Goal: Find contact information: Find contact information

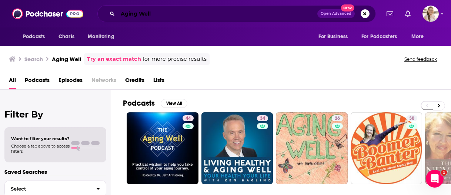
click at [175, 16] on input "Aging Well" at bounding box center [218, 14] width 200 height 12
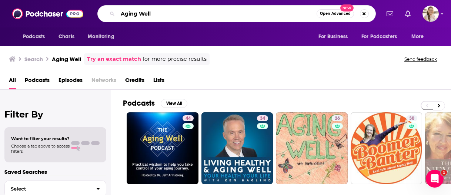
click at [175, 16] on input "Aging Well" at bounding box center [217, 14] width 199 height 12
paste input "Real Personal Branding Podcast"
type input "Real Personal Branding Podcast"
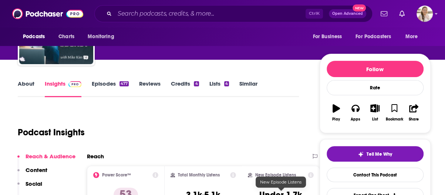
scroll to position [37, 0]
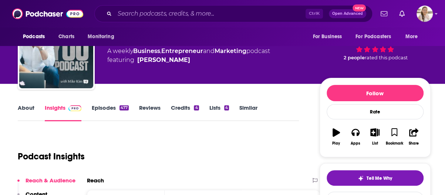
click at [29, 110] on link "About" at bounding box center [26, 112] width 17 height 17
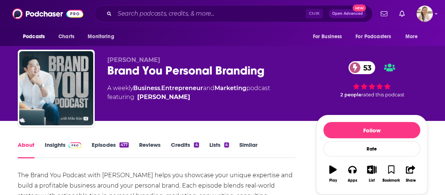
scroll to position [74, 0]
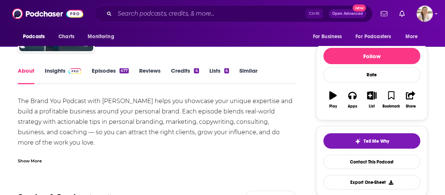
click at [113, 70] on link "Episodes 477" at bounding box center [110, 75] width 37 height 17
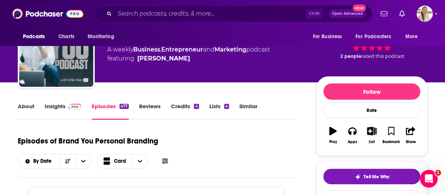
scroll to position [74, 0]
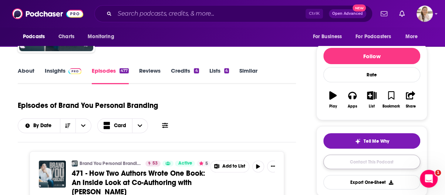
click at [369, 163] on link "Contact This Podcast" at bounding box center [372, 161] width 97 height 14
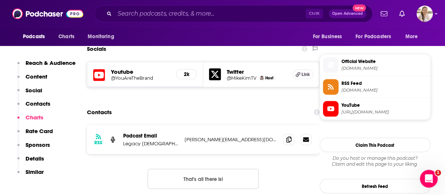
scroll to position [640, 0]
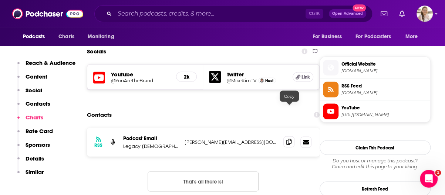
click at [290, 138] on icon at bounding box center [289, 141] width 5 height 6
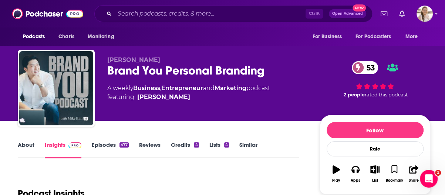
scroll to position [74, 0]
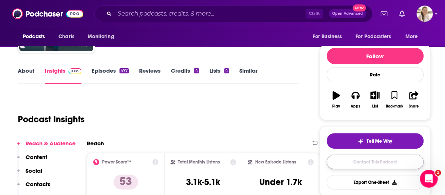
click at [366, 163] on link "Contact This Podcast" at bounding box center [375, 161] width 97 height 14
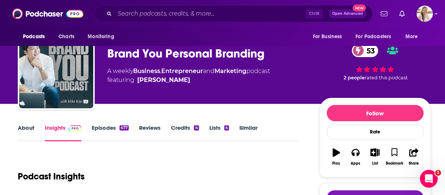
scroll to position [0, 0]
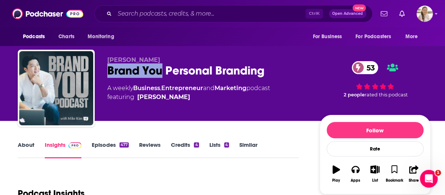
drag, startPoint x: 132, startPoint y: 71, endPoint x: 159, endPoint y: 76, distance: 27.5
click at [159, 76] on div "Brand You Personal Branding 53" at bounding box center [207, 70] width 201 height 14
copy h2 "Brand You"
drag, startPoint x: 196, startPoint y: 80, endPoint x: 191, endPoint y: 79, distance: 4.6
click at [194, 80] on div "Mike Kim Brand You Personal Branding 53 A weekly Business , Entrepreneur and Ma…" at bounding box center [207, 85] width 201 height 59
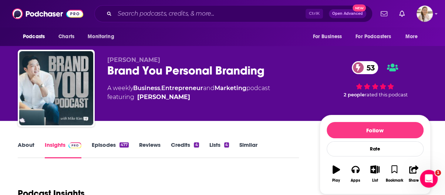
click at [134, 68] on div "Brand You Personal Branding 53" at bounding box center [207, 70] width 201 height 14
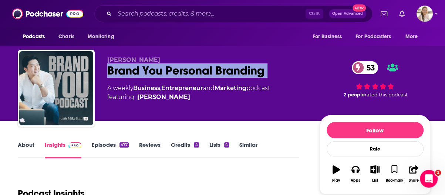
click at [134, 68] on div "Brand You Personal Branding 53" at bounding box center [207, 70] width 201 height 14
copy div "Brand You Personal Branding 53"
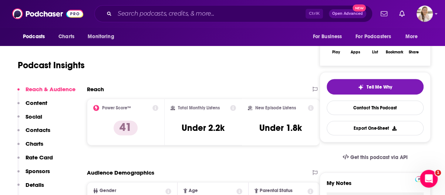
scroll to position [74, 0]
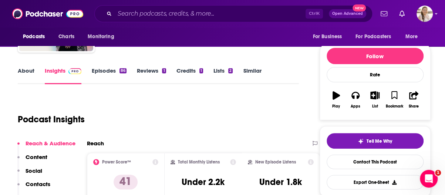
click at [28, 67] on link "About" at bounding box center [26, 75] width 17 height 17
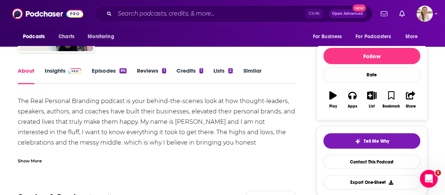
scroll to position [111, 0]
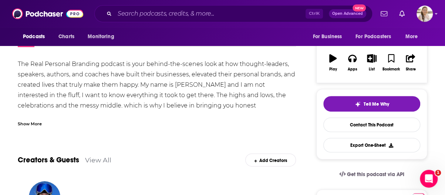
click at [265, 124] on div "Show More" at bounding box center [157, 120] width 278 height 13
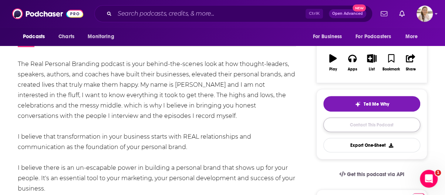
click at [364, 120] on link "Contact This Podcast" at bounding box center [372, 124] width 97 height 14
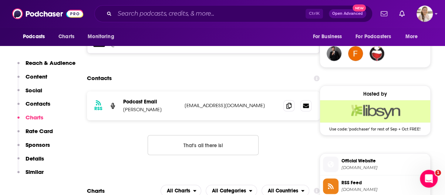
scroll to position [540, 0]
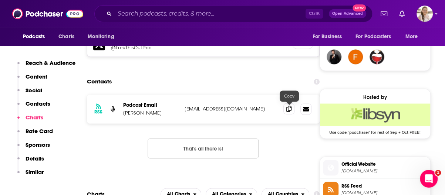
click at [286, 106] on span at bounding box center [289, 108] width 11 height 11
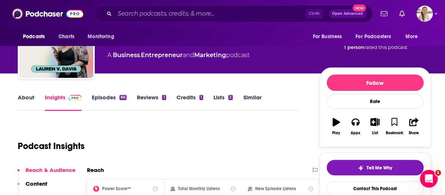
scroll to position [0, 0]
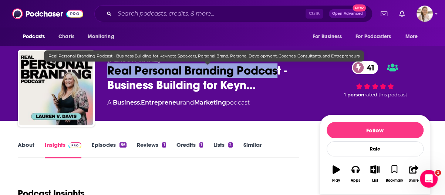
drag, startPoint x: 106, startPoint y: 69, endPoint x: 278, endPoint y: 66, distance: 172.2
click at [278, 66] on div "Lauren V Davis Real Personal Branding Podcast - Business Building for Keyn… 41 …" at bounding box center [224, 90] width 413 height 80
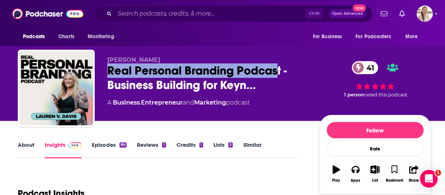
copy h2 "Real Personal Branding Podcas"
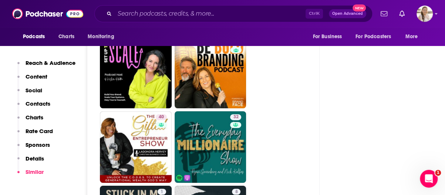
scroll to position [1481, 0]
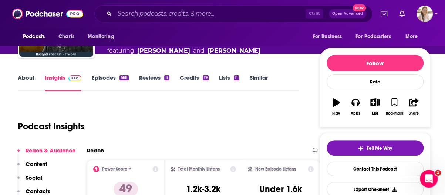
scroll to position [74, 0]
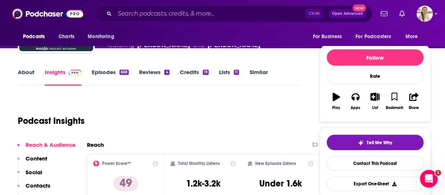
click at [24, 73] on link "About" at bounding box center [26, 77] width 17 height 17
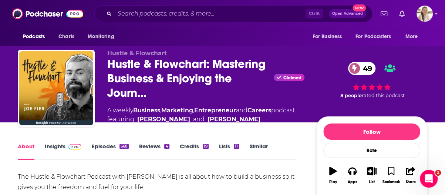
scroll to position [74, 0]
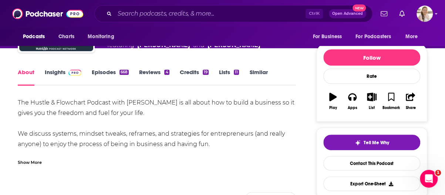
click at [238, 151] on div "The Hustle & Flowchart Podcast with Joe Fier is all about how to build a busine…" at bounding box center [157, 131] width 278 height 68
click at [162, 159] on div "Show More" at bounding box center [157, 159] width 278 height 13
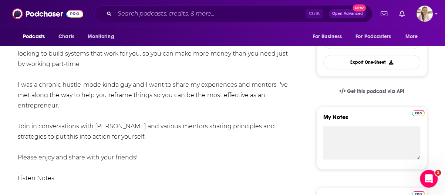
scroll to position [148, 0]
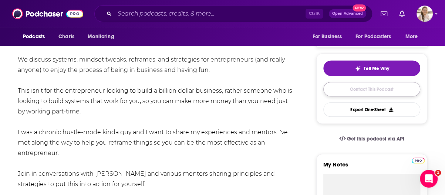
click at [375, 88] on link "Contact This Podcast" at bounding box center [372, 89] width 97 height 14
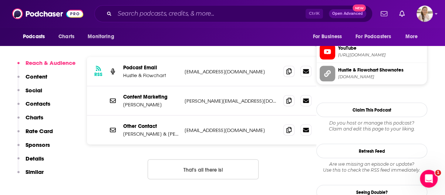
scroll to position [674, 0]
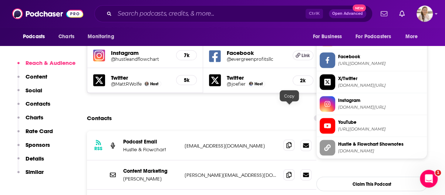
click at [292, 142] on icon at bounding box center [289, 145] width 5 height 6
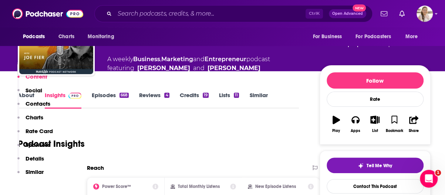
scroll to position [0, 0]
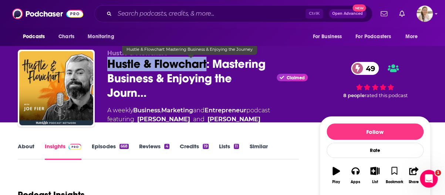
drag, startPoint x: 110, startPoint y: 64, endPoint x: 207, endPoint y: 64, distance: 97.4
click at [207, 64] on span "Hustle & Flowchart: Mastering Business & Enjoying the Journ…" at bounding box center [190, 78] width 167 height 43
copy h2 "Hustle & Flowchart"
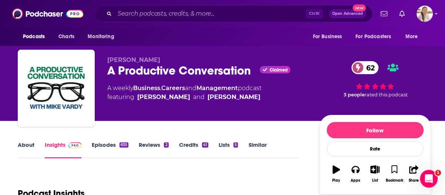
scroll to position [74, 0]
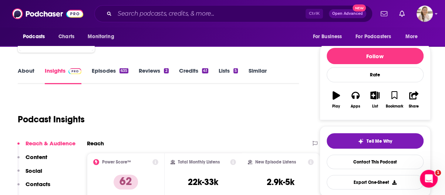
click at [27, 73] on link "About" at bounding box center [26, 75] width 17 height 17
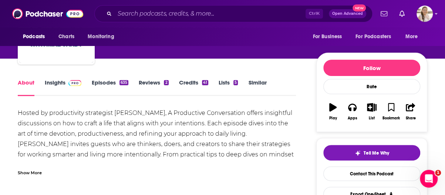
scroll to position [74, 0]
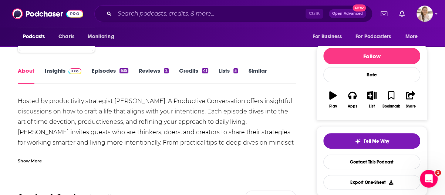
click at [106, 73] on link "Episodes 635" at bounding box center [110, 75] width 37 height 17
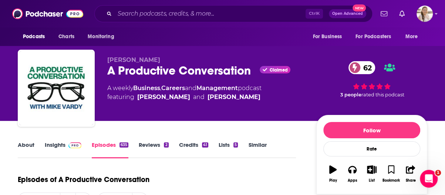
click at [34, 146] on link "About" at bounding box center [26, 149] width 17 height 17
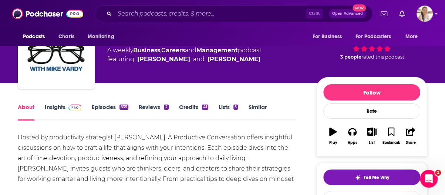
scroll to position [74, 0]
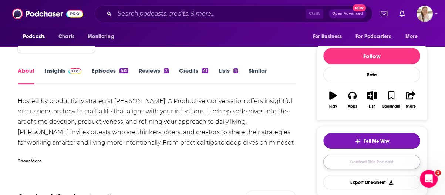
click at [354, 160] on link "Contact This Podcast" at bounding box center [372, 161] width 97 height 14
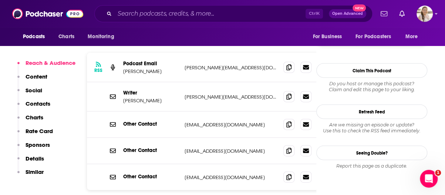
scroll to position [727, 0]
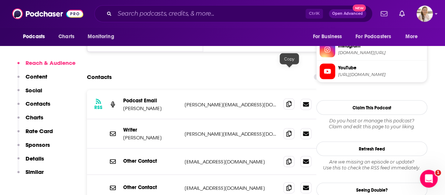
click at [288, 101] on icon at bounding box center [289, 104] width 5 height 6
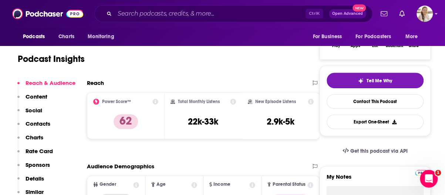
scroll to position [0, 0]
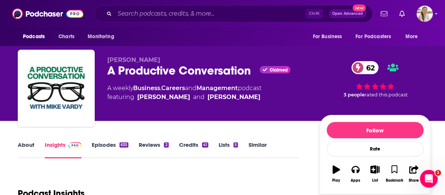
click at [161, 71] on div "A Productive Conversation Claimed 62" at bounding box center [207, 70] width 201 height 14
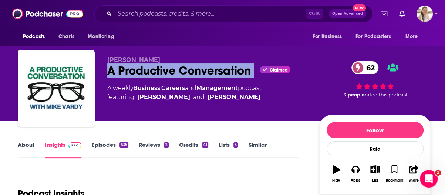
click at [161, 71] on div "A Productive Conversation Claimed 62" at bounding box center [207, 70] width 201 height 14
copy div "A Productive Conversation"
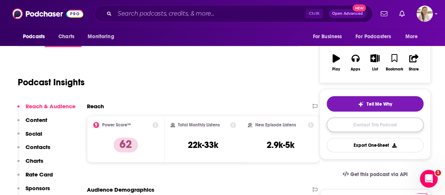
click at [372, 128] on link "Contact This Podcast" at bounding box center [375, 124] width 97 height 14
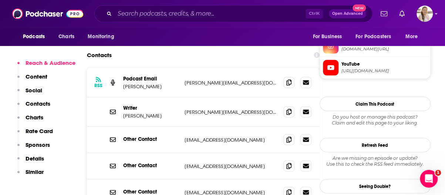
scroll to position [764, 0]
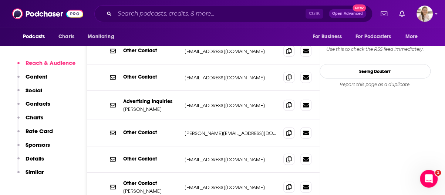
scroll to position [875, 0]
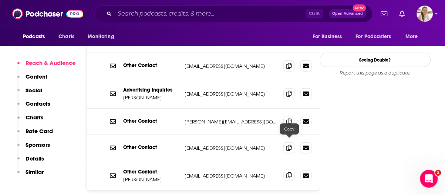
click at [292, 172] on icon at bounding box center [289, 175] width 5 height 6
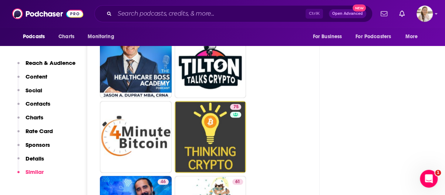
scroll to position [3296, 0]
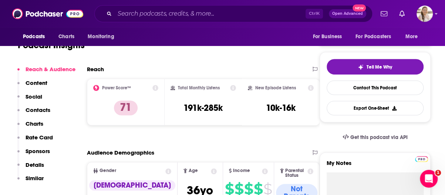
scroll to position [74, 0]
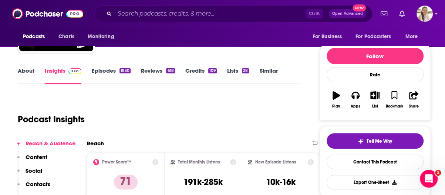
click at [31, 71] on link "About" at bounding box center [26, 75] width 17 height 17
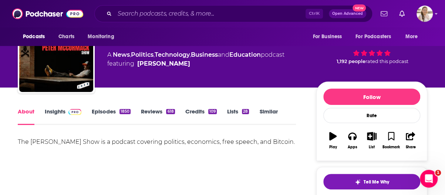
scroll to position [37, 0]
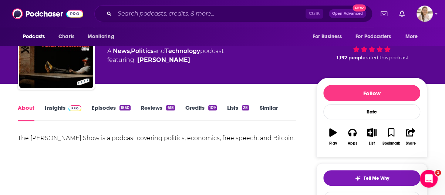
click at [103, 111] on link "Episodes 1850" at bounding box center [111, 112] width 39 height 17
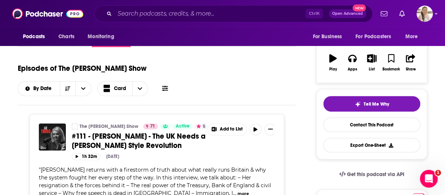
scroll to position [185, 0]
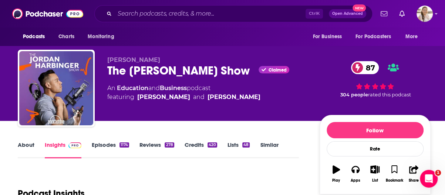
scroll to position [74, 0]
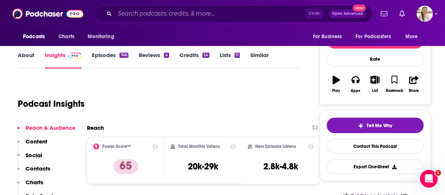
scroll to position [74, 0]
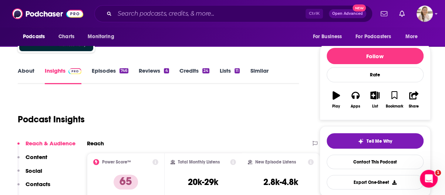
click at [29, 71] on link "About" at bounding box center [26, 75] width 17 height 17
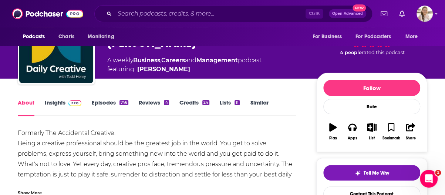
scroll to position [74, 0]
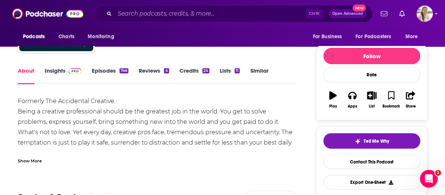
click at [240, 161] on div "Show More" at bounding box center [157, 157] width 278 height 13
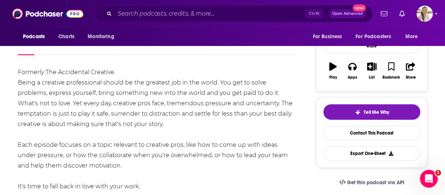
scroll to position [148, 0]
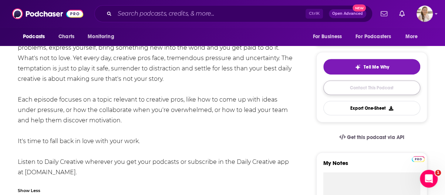
click at [363, 86] on link "Contact This Podcast" at bounding box center [372, 87] width 97 height 14
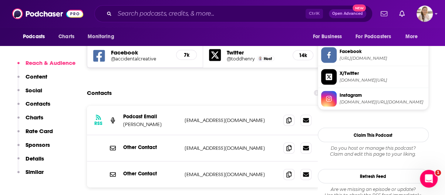
scroll to position [648, 0]
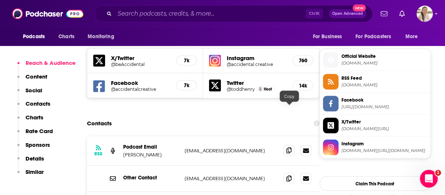
click at [288, 147] on icon at bounding box center [289, 150] width 5 height 6
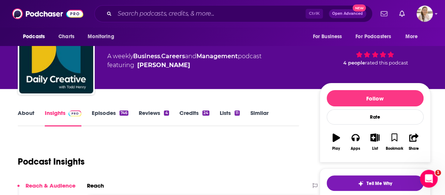
scroll to position [0, 0]
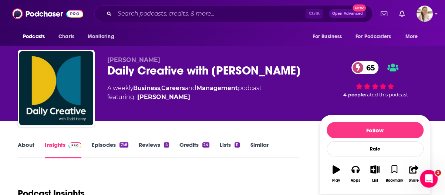
click at [111, 143] on link "Episodes 746" at bounding box center [110, 149] width 37 height 17
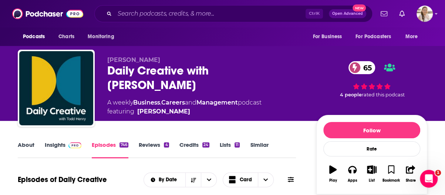
click at [30, 141] on link "About" at bounding box center [26, 149] width 17 height 17
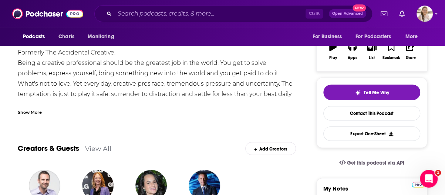
scroll to position [111, 0]
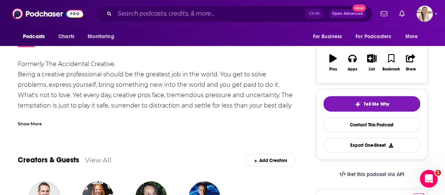
click at [38, 123] on div "Show More" at bounding box center [30, 123] width 24 height 7
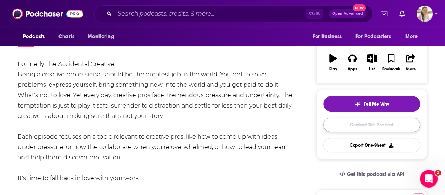
click at [359, 126] on link "Contact This Podcast" at bounding box center [372, 124] width 97 height 14
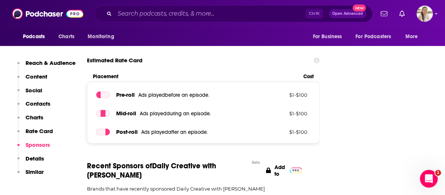
scroll to position [1351, 0]
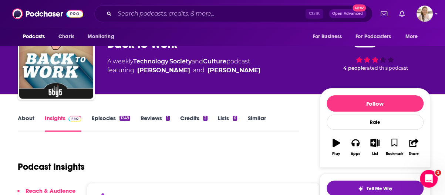
scroll to position [74, 0]
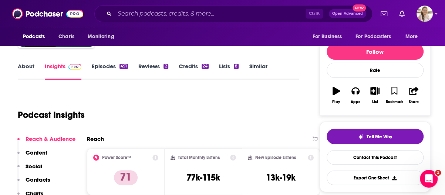
scroll to position [37, 0]
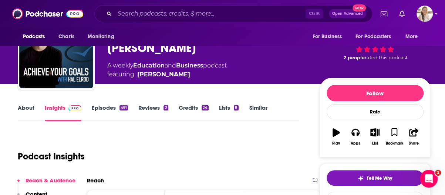
click at [23, 107] on link "About" at bounding box center [26, 112] width 17 height 17
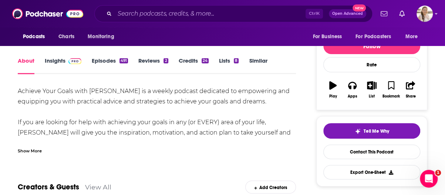
scroll to position [111, 0]
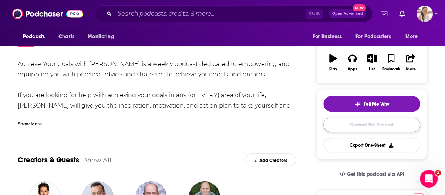
click at [366, 121] on link "Contact This Podcast" at bounding box center [372, 124] width 97 height 14
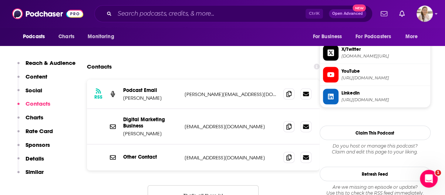
scroll to position [704, 0]
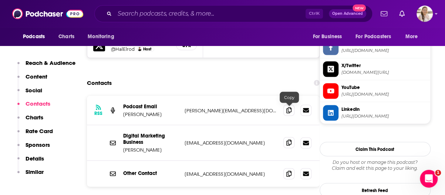
click at [291, 140] on icon at bounding box center [289, 143] width 5 height 6
click at [286, 168] on span at bounding box center [289, 173] width 11 height 11
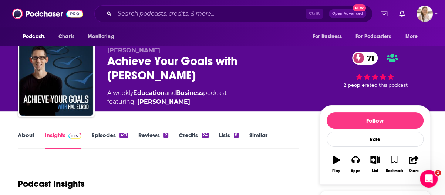
scroll to position [0, 0]
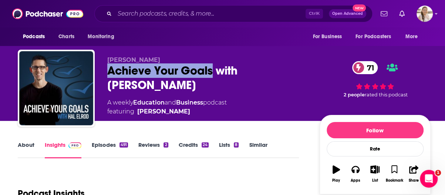
drag, startPoint x: 107, startPoint y: 68, endPoint x: 213, endPoint y: 66, distance: 105.9
click at [213, 66] on div "[PERSON_NAME] Achieve Your Goals with [PERSON_NAME] 71 A weekly Education and B…" at bounding box center [224, 90] width 413 height 80
copy h2 "Achieve Your Goals"
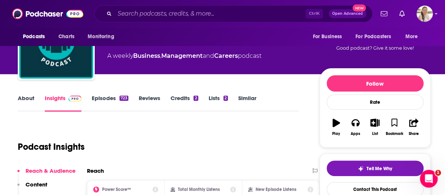
scroll to position [37, 0]
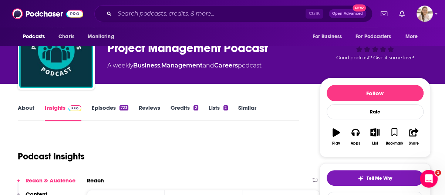
click at [29, 108] on link "About" at bounding box center [26, 112] width 17 height 17
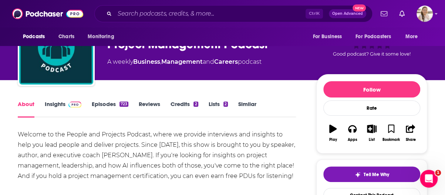
scroll to position [74, 0]
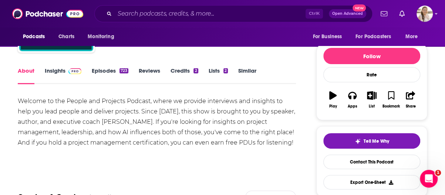
click at [106, 73] on link "Episodes 723" at bounding box center [110, 75] width 37 height 17
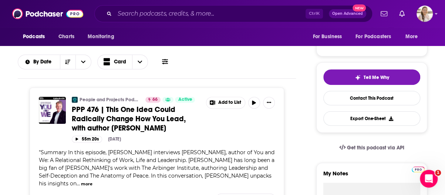
scroll to position [111, 0]
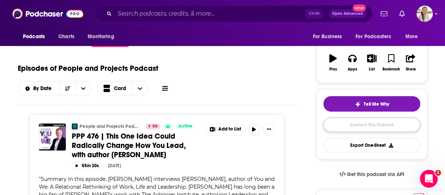
click at [375, 121] on link "Contact This Podcast" at bounding box center [372, 124] width 97 height 14
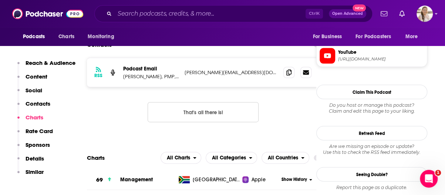
scroll to position [647, 0]
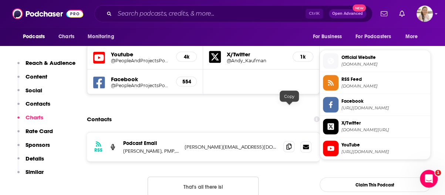
click at [287, 143] on icon at bounding box center [289, 146] width 5 height 6
click at [289, 143] on icon at bounding box center [289, 146] width 5 height 6
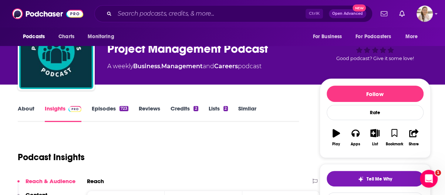
scroll to position [0, 0]
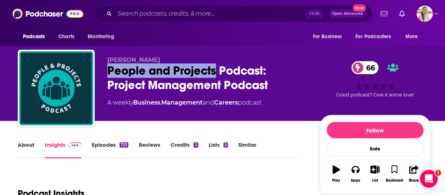
drag, startPoint x: 109, startPoint y: 69, endPoint x: 217, endPoint y: 70, distance: 108.1
click at [217, 70] on div "People and Projects Podcast: Project Management Podcast 66" at bounding box center [207, 77] width 201 height 29
copy h2 "People and Projects"
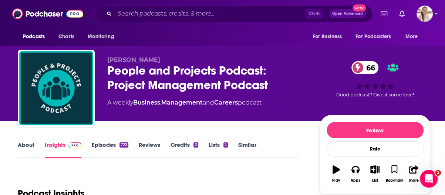
click at [290, 79] on div "People and Projects Podcast: Project Management Podcast 66" at bounding box center [207, 77] width 201 height 29
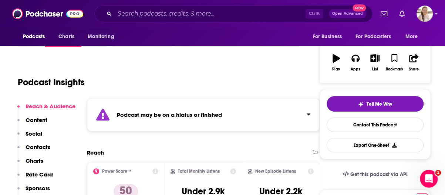
scroll to position [37, 0]
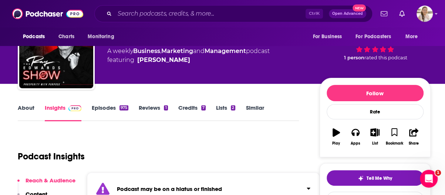
click at [29, 112] on link "About" at bounding box center [26, 112] width 17 height 17
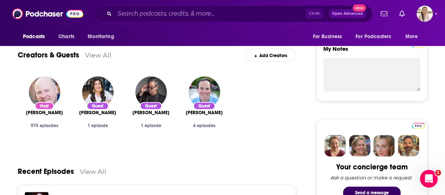
scroll to position [222, 0]
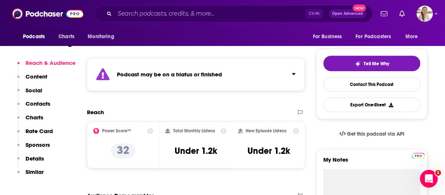
scroll to position [74, 0]
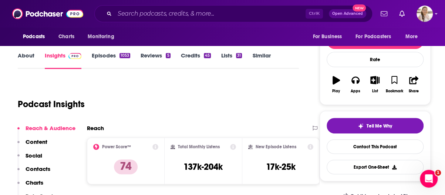
scroll to position [74, 0]
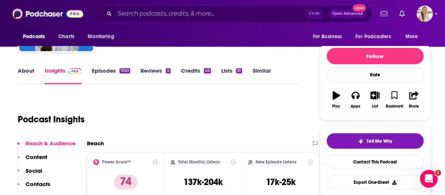
click at [31, 73] on link "About" at bounding box center [26, 75] width 17 height 17
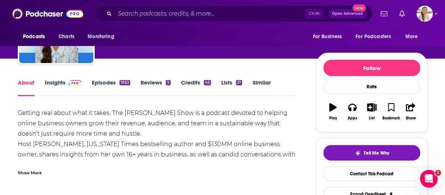
scroll to position [74, 0]
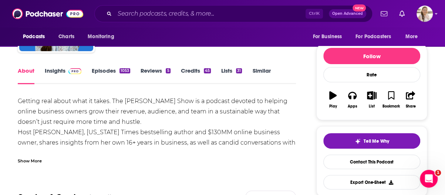
click at [23, 160] on div "Show More" at bounding box center [30, 160] width 24 height 7
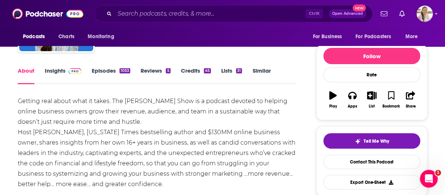
click at [115, 67] on link "Episodes 1053" at bounding box center [111, 75] width 39 height 17
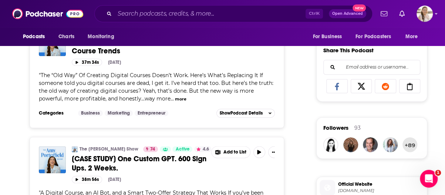
scroll to position [481, 0]
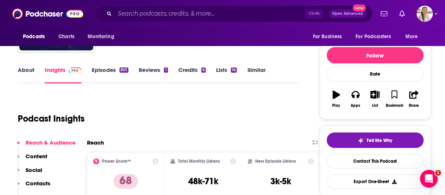
scroll to position [74, 0]
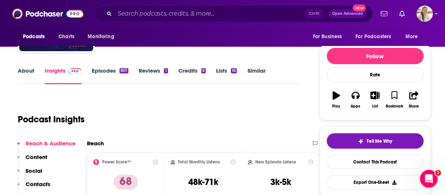
click at [25, 68] on link "About" at bounding box center [26, 75] width 17 height 17
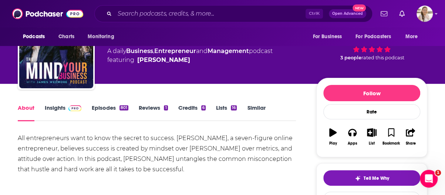
scroll to position [74, 0]
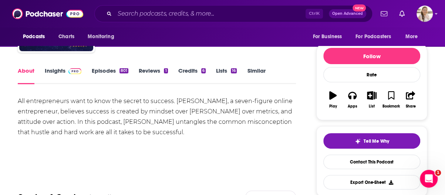
click at [61, 73] on link "Insights" at bounding box center [63, 75] width 37 height 17
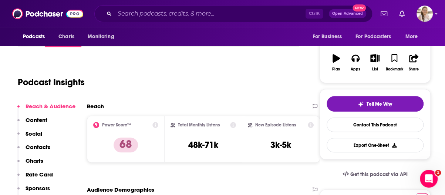
scroll to position [37, 0]
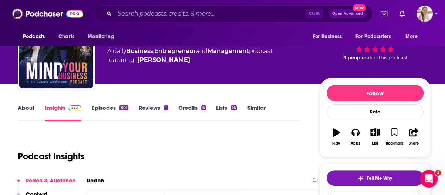
click at [107, 103] on div "About Insights Episodes 801 Reviews 1 Credits 6 Lists 16 Similar" at bounding box center [158, 112] width 281 height 18
click at [108, 107] on link "Episodes 801" at bounding box center [110, 112] width 37 height 17
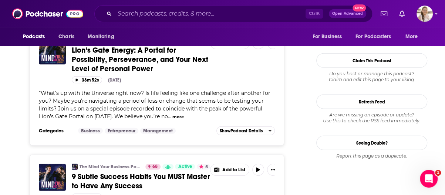
scroll to position [1000, 0]
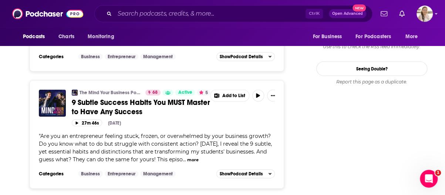
click at [196, 157] on button "more" at bounding box center [192, 160] width 11 height 6
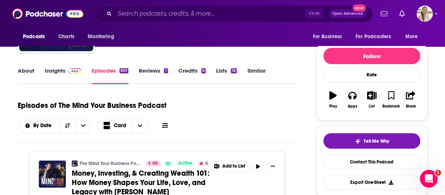
scroll to position [0, 0]
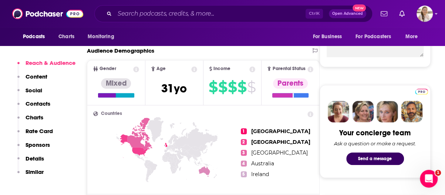
scroll to position [148, 0]
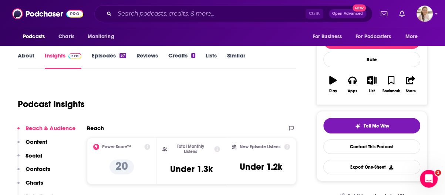
scroll to position [74, 0]
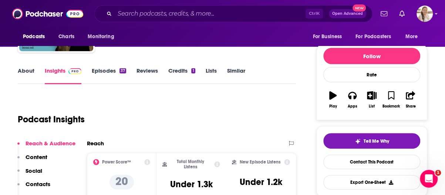
click at [24, 73] on link "About" at bounding box center [26, 75] width 17 height 17
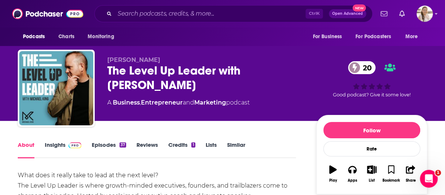
scroll to position [74, 0]
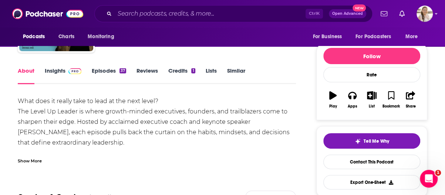
click at [104, 74] on link "Episodes 37" at bounding box center [109, 75] width 34 height 17
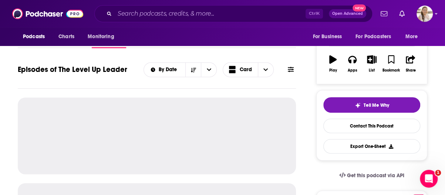
scroll to position [111, 0]
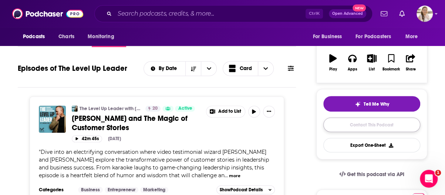
click at [349, 120] on link "Contact This Podcast" at bounding box center [372, 124] width 97 height 14
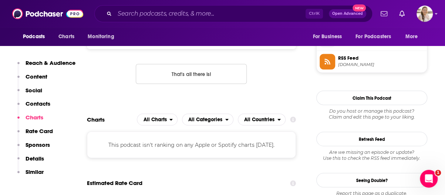
scroll to position [526, 0]
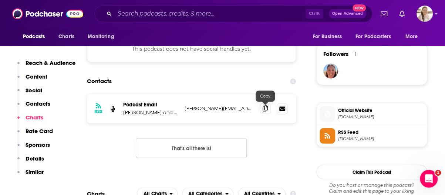
click at [266, 109] on icon at bounding box center [265, 108] width 5 height 6
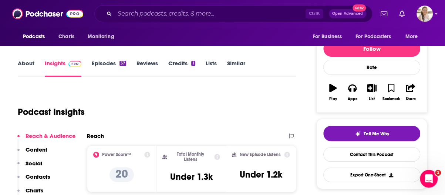
scroll to position [0, 0]
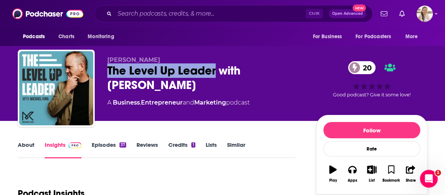
drag, startPoint x: 108, startPoint y: 67, endPoint x: 214, endPoint y: 71, distance: 106.4
click at [214, 71] on div "The Level Up Leader with [PERSON_NAME] 20" at bounding box center [205, 77] width 197 height 29
copy h2 "The Level Up Leader"
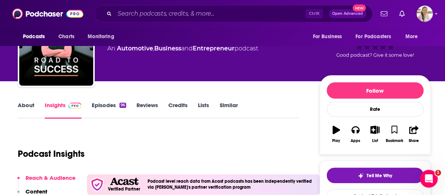
scroll to position [37, 0]
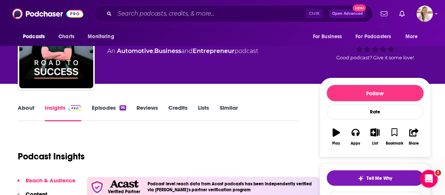
click at [23, 108] on link "About" at bounding box center [26, 112] width 17 height 17
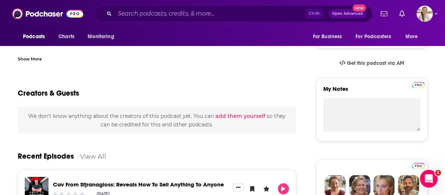
scroll to position [296, 0]
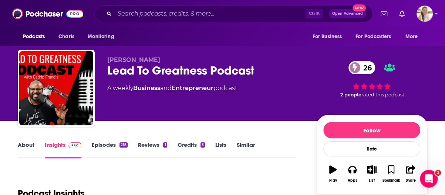
click at [19, 144] on link "About" at bounding box center [26, 149] width 17 height 17
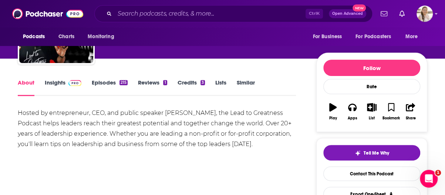
scroll to position [74, 0]
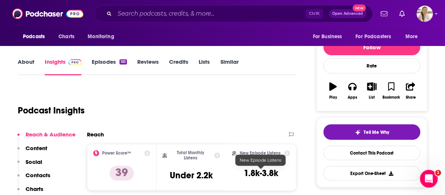
scroll to position [37, 0]
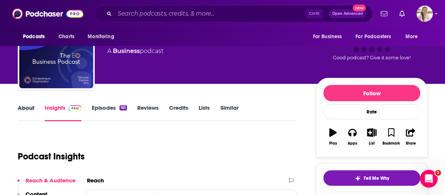
click at [35, 106] on div "About" at bounding box center [31, 112] width 27 height 17
click at [33, 106] on link "About" at bounding box center [26, 112] width 17 height 17
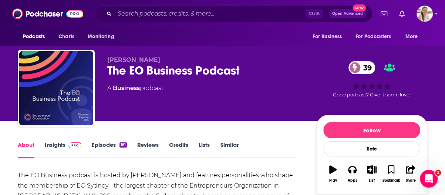
scroll to position [74, 0]
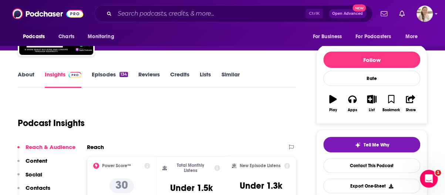
scroll to position [37, 0]
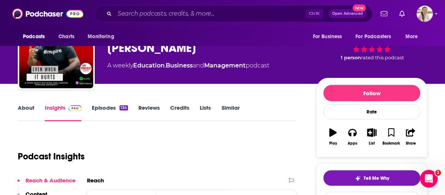
click at [32, 110] on link "About" at bounding box center [26, 112] width 17 height 17
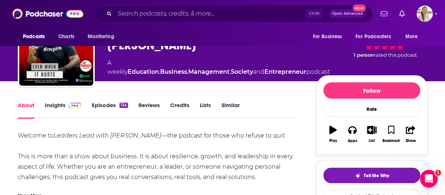
scroll to position [74, 0]
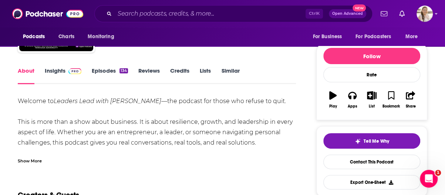
click at [46, 163] on div "Show More" at bounding box center [157, 157] width 278 height 13
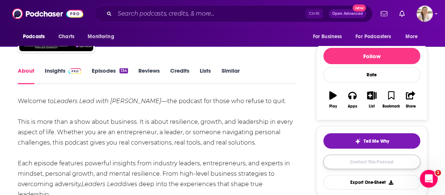
click at [349, 157] on link "Contact This Podcast" at bounding box center [372, 161] width 97 height 14
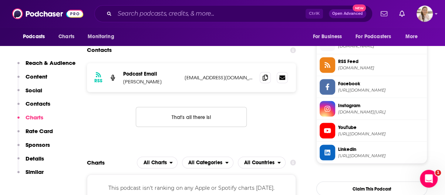
scroll to position [565, 0]
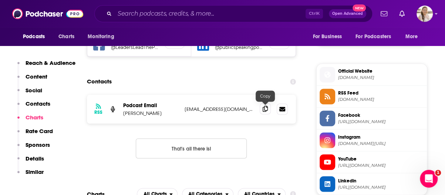
click at [270, 107] on span at bounding box center [265, 108] width 11 height 11
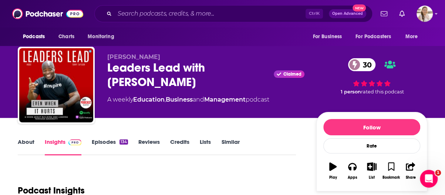
scroll to position [0, 0]
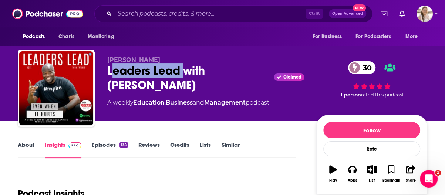
drag, startPoint x: 110, startPoint y: 67, endPoint x: 184, endPoint y: 67, distance: 73.7
click at [184, 67] on div "Leaders Lead with Tony Taylor Claimed 30" at bounding box center [205, 77] width 197 height 29
drag, startPoint x: 135, startPoint y: 72, endPoint x: 181, endPoint y: 72, distance: 45.9
click at [181, 72] on div "Tony Taylor Leaders Lead with Tony Taylor Claimed 30 A weekly Education , Busin…" at bounding box center [223, 90] width 410 height 80
copy h2 "Leaders Lead"
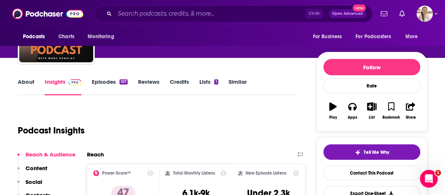
scroll to position [37, 0]
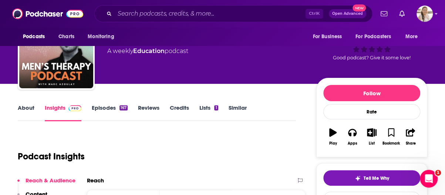
click at [30, 103] on div "About Insights Episodes 167 Reviews Credits Lists 1 Similar" at bounding box center [157, 112] width 278 height 18
click at [30, 108] on link "About" at bounding box center [26, 112] width 17 height 17
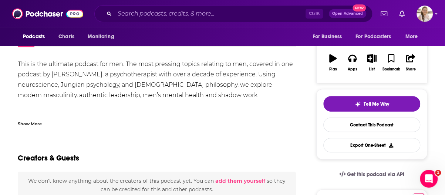
scroll to position [74, 0]
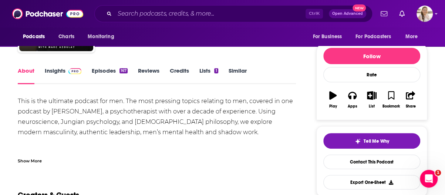
click at [99, 69] on link "Episodes 167" at bounding box center [110, 75] width 36 height 17
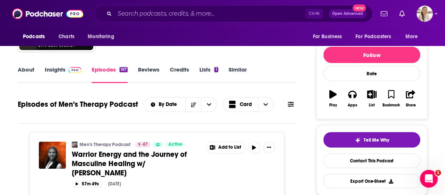
scroll to position [74, 0]
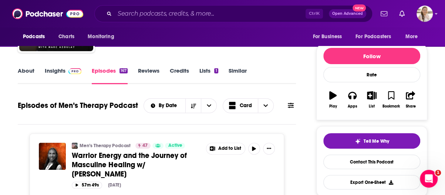
click at [20, 73] on link "About" at bounding box center [26, 75] width 17 height 17
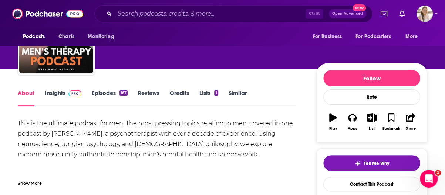
scroll to position [111, 0]
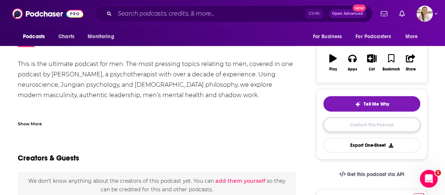
click at [335, 124] on link "Contact This Podcast" at bounding box center [372, 124] width 97 height 14
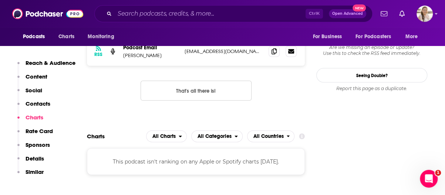
scroll to position [642, 0]
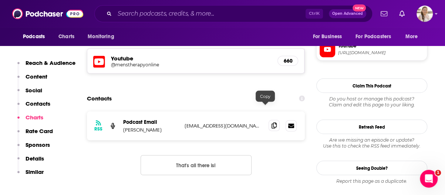
click at [272, 122] on icon at bounding box center [274, 125] width 5 height 6
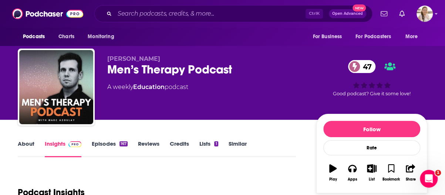
scroll to position [0, 0]
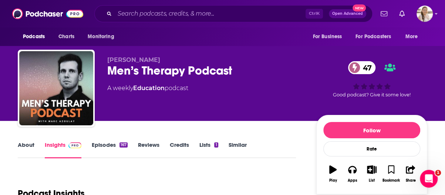
click at [161, 74] on div "Men’s Therapy Podcast 47" at bounding box center [205, 70] width 197 height 14
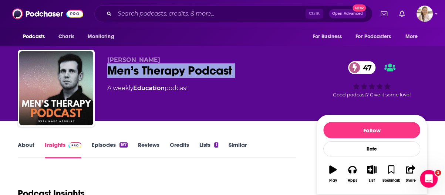
click at [161, 74] on div "Men’s Therapy Podcast 47" at bounding box center [205, 70] width 197 height 14
copy div "Men’s Therapy Podcast 47"
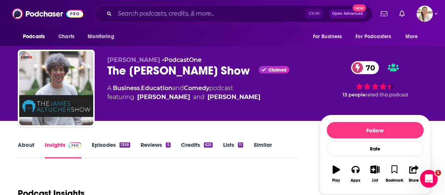
scroll to position [74, 0]
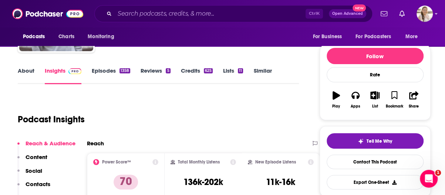
click at [19, 73] on link "About" at bounding box center [26, 75] width 17 height 17
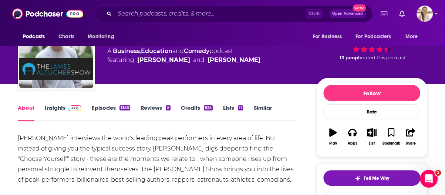
scroll to position [111, 0]
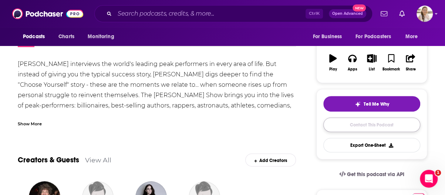
click at [373, 123] on link "Contact This Podcast" at bounding box center [372, 124] width 97 height 14
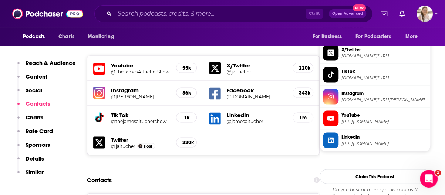
scroll to position [669, 0]
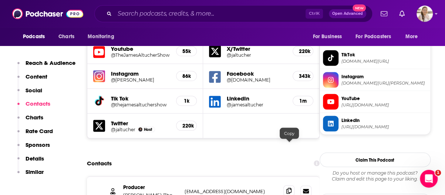
click at [290, 188] on icon at bounding box center [289, 191] width 5 height 6
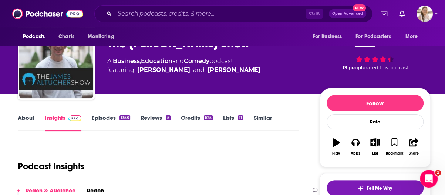
scroll to position [0, 0]
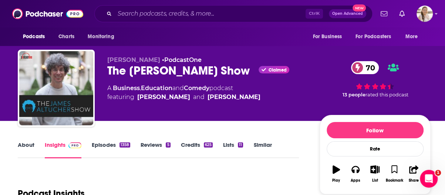
drag, startPoint x: 108, startPoint y: 70, endPoint x: 241, endPoint y: 73, distance: 133.3
click at [241, 73] on div "The [PERSON_NAME] Show Claimed 70" at bounding box center [207, 70] width 201 height 14
copy h2 "The [PERSON_NAME] Show"
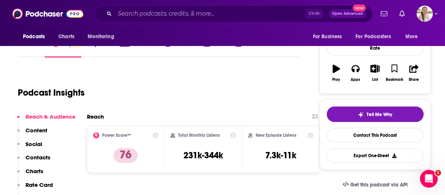
scroll to position [111, 0]
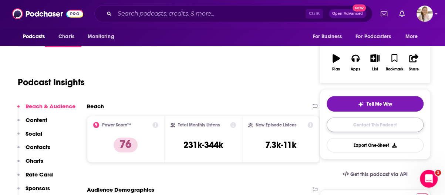
click at [370, 121] on link "Contact This Podcast" at bounding box center [375, 124] width 97 height 14
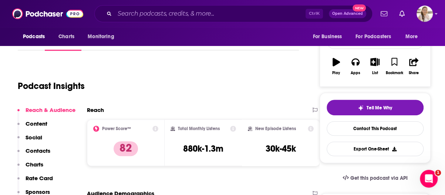
scroll to position [111, 0]
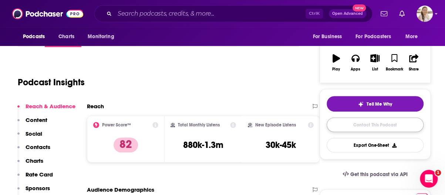
click at [363, 126] on link "Contact This Podcast" at bounding box center [375, 124] width 97 height 14
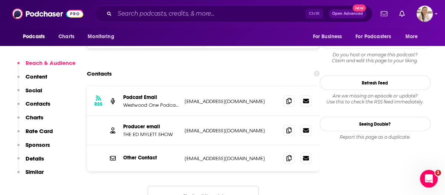
scroll to position [709, 0]
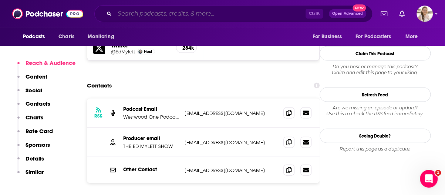
click at [161, 11] on input "Search podcasts, credits, & more..." at bounding box center [210, 14] width 191 height 12
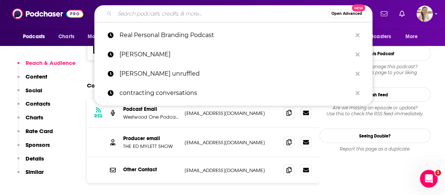
paste input "• Inside Personal Growth"
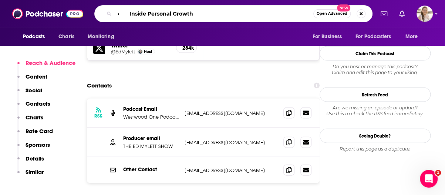
drag, startPoint x: 129, startPoint y: 14, endPoint x: 103, endPoint y: 14, distance: 25.9
click at [103, 14] on div "• Inside Personal Growth Open Advanced New" at bounding box center [233, 13] width 278 height 17
type input "Inside Personal Growth"
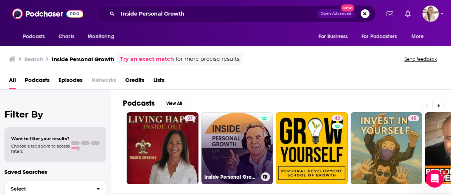
click at [234, 140] on link "Inside Personal Growth with Greg Voisen" at bounding box center [237, 148] width 72 height 72
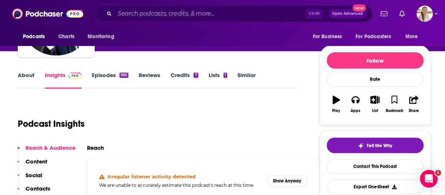
scroll to position [37, 0]
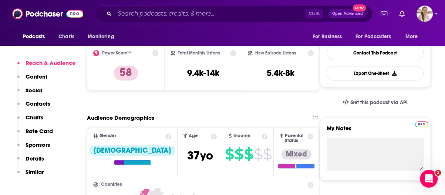
scroll to position [148, 0]
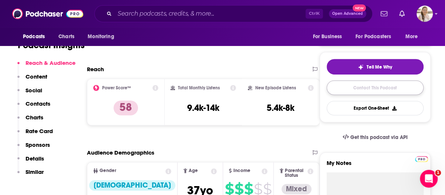
click at [375, 84] on link "Contact This Podcast" at bounding box center [375, 87] width 97 height 14
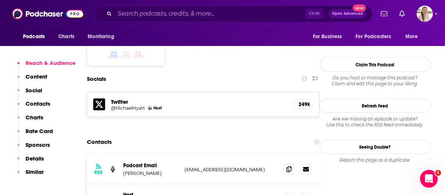
scroll to position [631, 0]
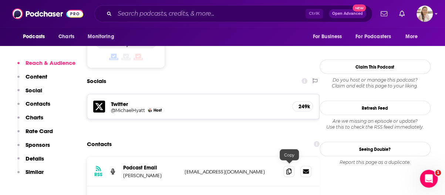
click at [287, 168] on icon at bounding box center [289, 171] width 5 height 6
click at [294, 165] on span at bounding box center [289, 170] width 11 height 11
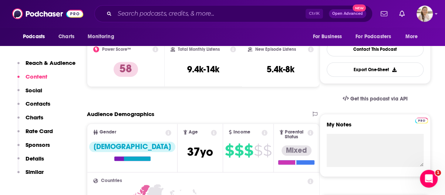
scroll to position [0, 0]
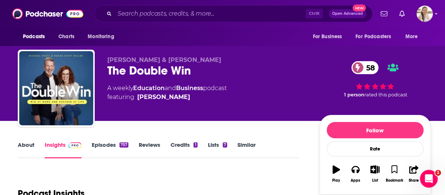
click at [21, 144] on link "About" at bounding box center [26, 149] width 17 height 17
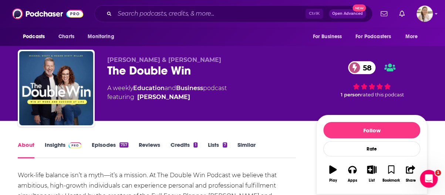
scroll to position [111, 0]
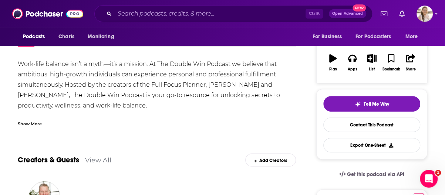
click at [229, 110] on div "Work-life balance isn’t a myth—it’s a mission. At The Double Win Podcast we bel…" at bounding box center [157, 137] width 278 height 156
click at [210, 123] on div "Show More" at bounding box center [157, 120] width 278 height 13
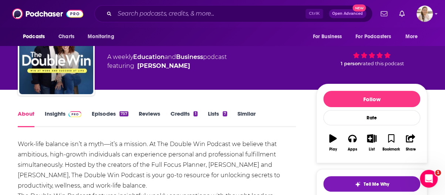
scroll to position [0, 0]
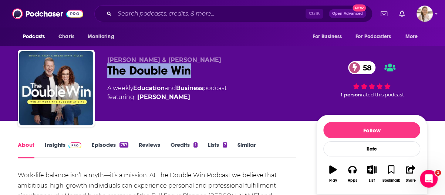
drag, startPoint x: 151, startPoint y: 78, endPoint x: 191, endPoint y: 76, distance: 40.4
click at [191, 76] on div "Michael Hyatt & Megan Hyatt-Miller The Double Win 58 A weekly Education and Bus…" at bounding box center [223, 90] width 410 height 80
copy h1 "The Double Win"
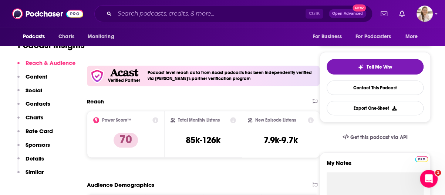
scroll to position [74, 0]
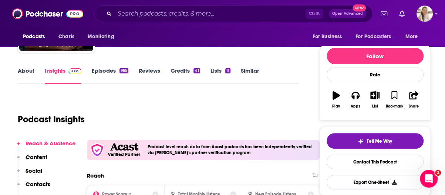
click at [22, 74] on link "About" at bounding box center [26, 75] width 17 height 17
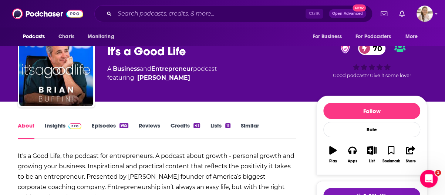
scroll to position [74, 0]
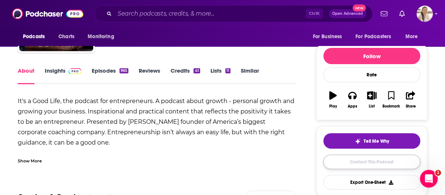
click at [357, 163] on link "Contact This Podcast" at bounding box center [372, 161] width 97 height 14
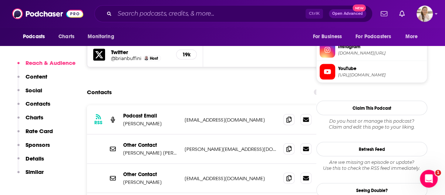
scroll to position [742, 0]
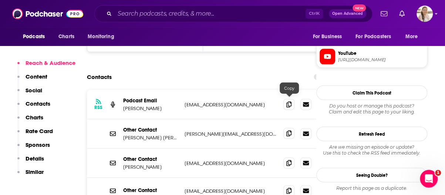
click at [291, 130] on icon at bounding box center [289, 133] width 5 height 6
drag, startPoint x: 9, startPoint y: 102, endPoint x: 14, endPoint y: 106, distance: 6.4
click at [291, 160] on icon at bounding box center [289, 163] width 5 height 6
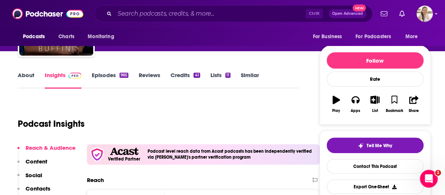
scroll to position [111, 0]
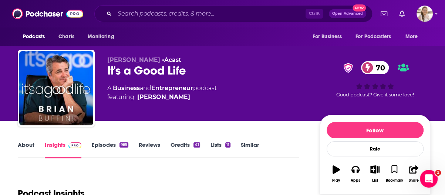
click at [427, 90] on div "70 Good podcast? Give it some love!" at bounding box center [375, 79] width 111 height 46
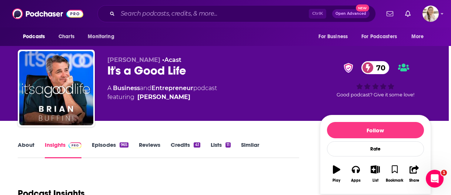
click at [34, 156] on div "It's a Good Life Brian Buffini Acast 70 Active Add to List Hosted by Brian Buff…" at bounding box center [225, 97] width 451 height 195
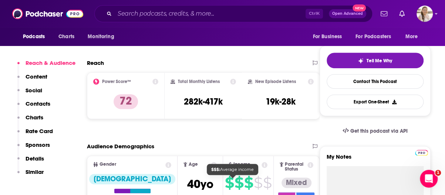
scroll to position [37, 0]
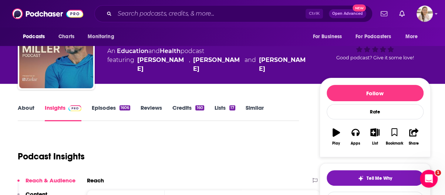
click at [34, 104] on link "About" at bounding box center [26, 112] width 17 height 17
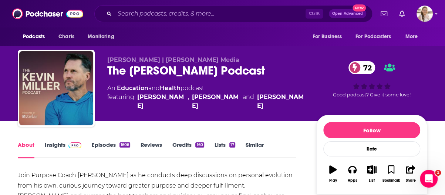
scroll to position [111, 0]
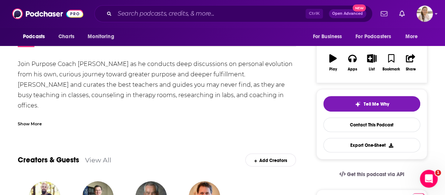
click at [258, 96] on div "Join Purpose Coach [PERSON_NAME] as he conducts deep discussions on personal ev…" at bounding box center [157, 116] width 278 height 114
click at [238, 117] on div "Show More" at bounding box center [157, 120] width 278 height 13
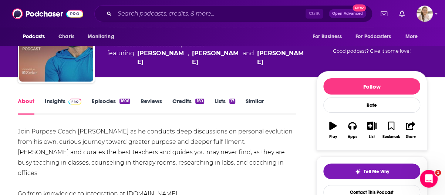
scroll to position [0, 0]
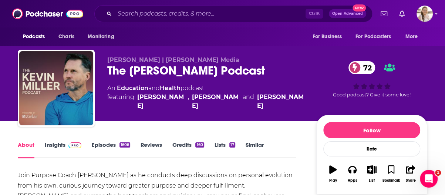
click at [106, 141] on link "Episodes 1606" at bounding box center [111, 149] width 39 height 17
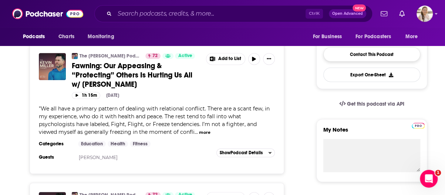
scroll to position [74, 0]
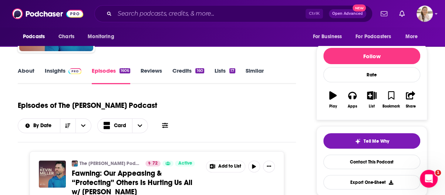
click at [27, 71] on link "About" at bounding box center [26, 75] width 17 height 17
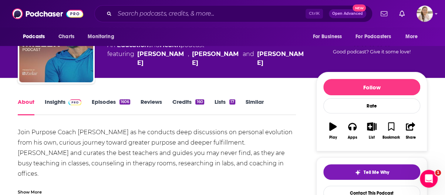
scroll to position [74, 0]
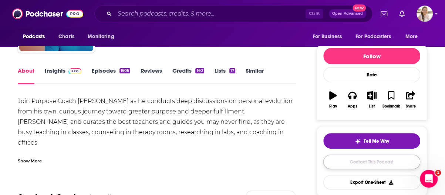
click at [366, 163] on link "Contact This Podcast" at bounding box center [372, 161] width 97 height 14
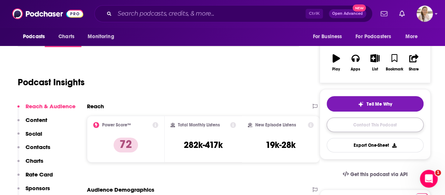
click at [381, 123] on link "Contact This Podcast" at bounding box center [375, 124] width 97 height 14
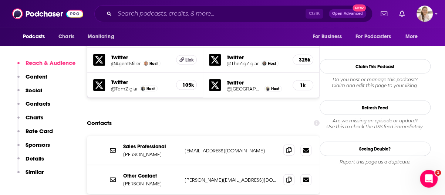
scroll to position [716, 0]
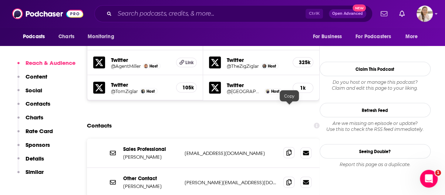
click at [290, 147] on span at bounding box center [289, 152] width 11 height 11
click at [276, 180] on div "Sales Professional Kevin Miller kmiller@kevinmiller.co kmiller@kevinmiller.co O…" at bounding box center [203, 190] width 233 height 105
click at [294, 176] on span at bounding box center [289, 181] width 11 height 11
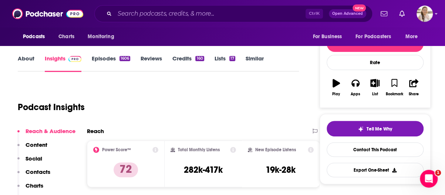
scroll to position [0, 0]
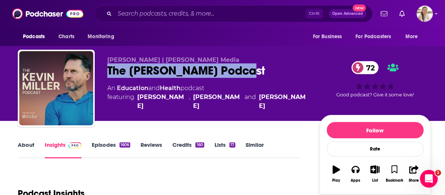
drag, startPoint x: 105, startPoint y: 67, endPoint x: 234, endPoint y: 67, distance: 128.9
click at [234, 67] on div "Kevin Miller | YAP Media The Kevin Miller Podcast 72 An Education and Health po…" at bounding box center [224, 90] width 413 height 80
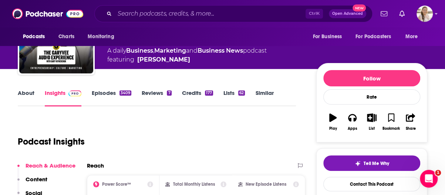
scroll to position [74, 0]
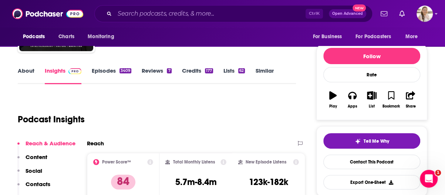
click at [34, 71] on link "About" at bounding box center [26, 75] width 17 height 17
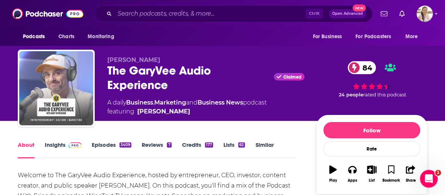
click at [34, 71] on img "The GaryVee Audio Experience" at bounding box center [56, 88] width 74 height 74
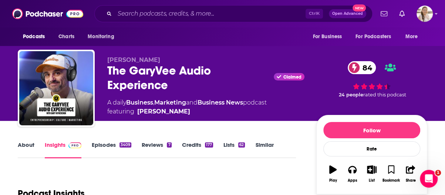
scroll to position [74, 0]
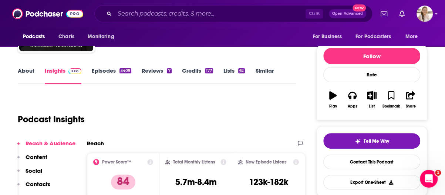
click at [29, 69] on link "About" at bounding box center [26, 75] width 17 height 17
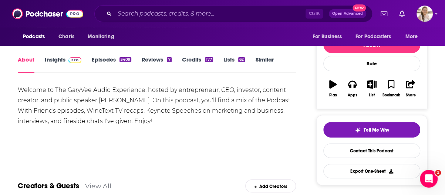
scroll to position [74, 0]
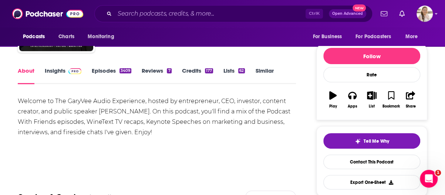
click at [115, 72] on link "Episodes 3409" at bounding box center [112, 75] width 40 height 17
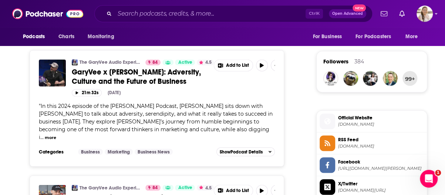
scroll to position [592, 0]
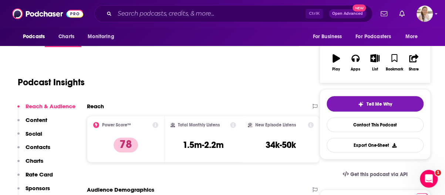
scroll to position [37, 0]
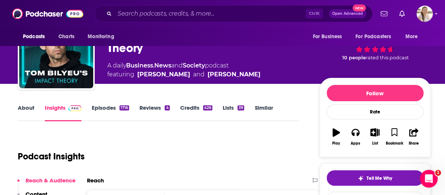
click at [24, 113] on link "About" at bounding box center [26, 112] width 17 height 17
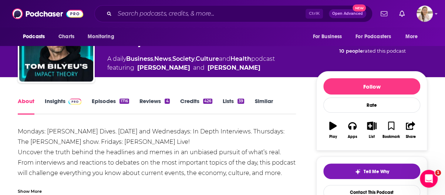
scroll to position [37, 0]
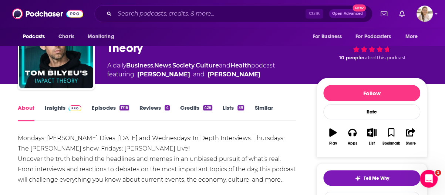
click at [97, 110] on link "Episodes 1716" at bounding box center [110, 112] width 37 height 17
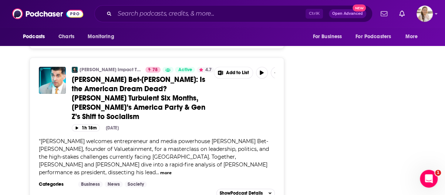
scroll to position [1555, 0]
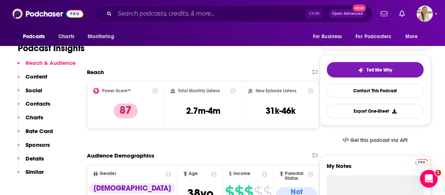
scroll to position [37, 0]
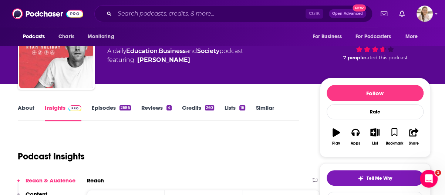
click at [28, 108] on link "About" at bounding box center [26, 112] width 17 height 17
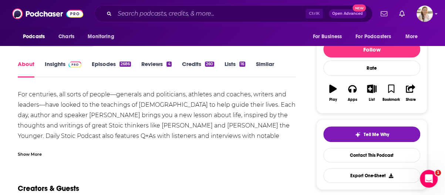
scroll to position [111, 0]
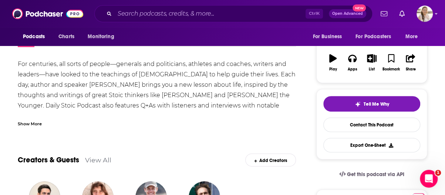
click at [157, 123] on div "Show More" at bounding box center [157, 120] width 278 height 13
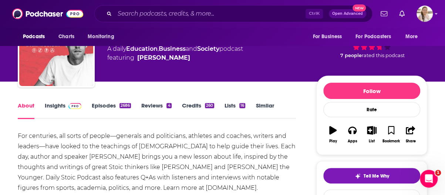
scroll to position [37, 0]
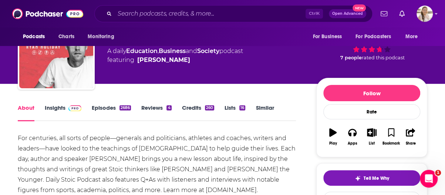
click at [102, 108] on link "Episodes 2686" at bounding box center [111, 112] width 39 height 17
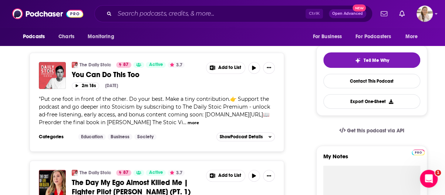
scroll to position [148, 0]
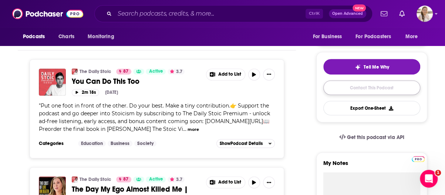
click at [370, 83] on link "Contact This Podcast" at bounding box center [372, 87] width 97 height 14
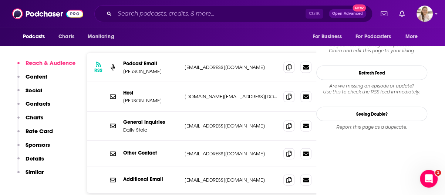
scroll to position [784, 0]
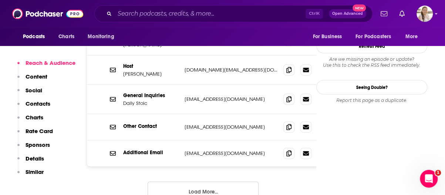
click at [248, 181] on button "Load More..." at bounding box center [203, 191] width 111 height 20
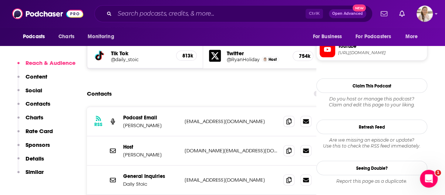
scroll to position [635, 0]
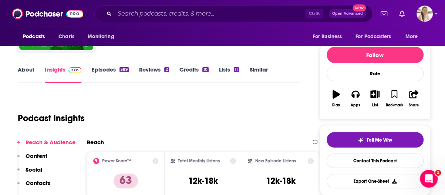
scroll to position [37, 0]
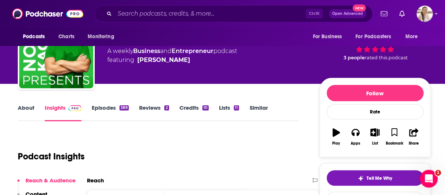
click at [28, 104] on link "About" at bounding box center [26, 112] width 17 height 17
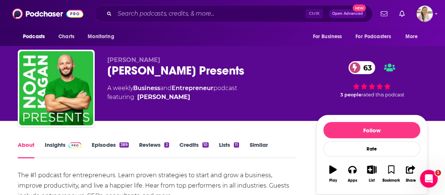
scroll to position [74, 0]
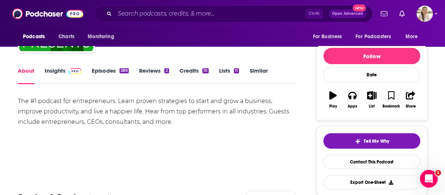
click at [96, 72] on link "Episodes 389" at bounding box center [110, 75] width 37 height 17
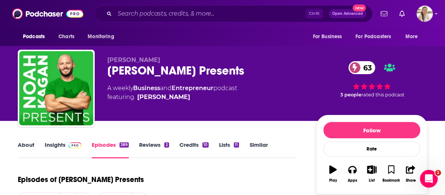
click at [26, 146] on link "About" at bounding box center [26, 149] width 17 height 17
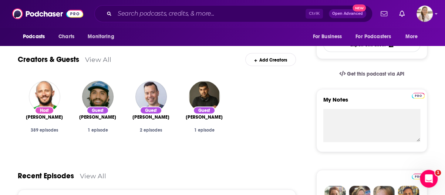
scroll to position [111, 0]
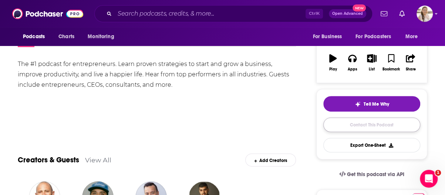
click at [359, 123] on link "Contact This Podcast" at bounding box center [372, 124] width 97 height 14
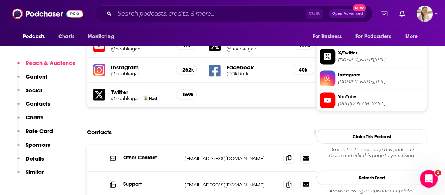
scroll to position [809, 0]
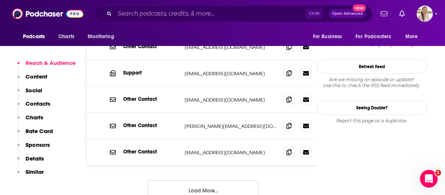
click at [246, 180] on button "Load More..." at bounding box center [203, 190] width 111 height 20
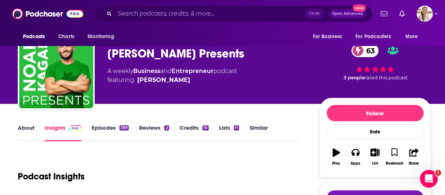
scroll to position [0, 0]
